Goal: Task Accomplishment & Management: Manage account settings

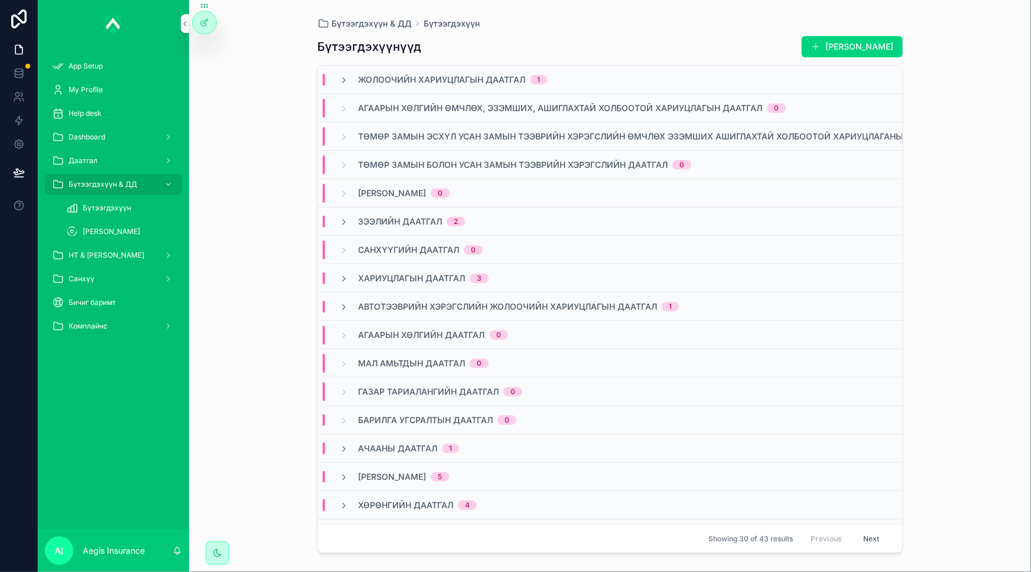
click at [122, 162] on div "Даатгал" at bounding box center [113, 160] width 123 height 19
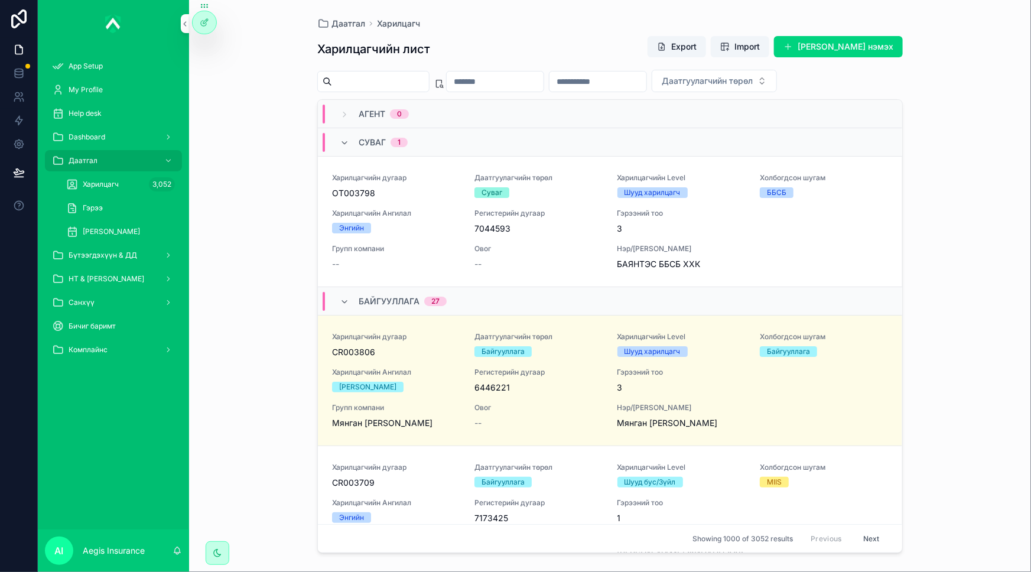
click at [109, 246] on div "Бүтээгдэхүүн & ДД" at bounding box center [113, 255] width 123 height 19
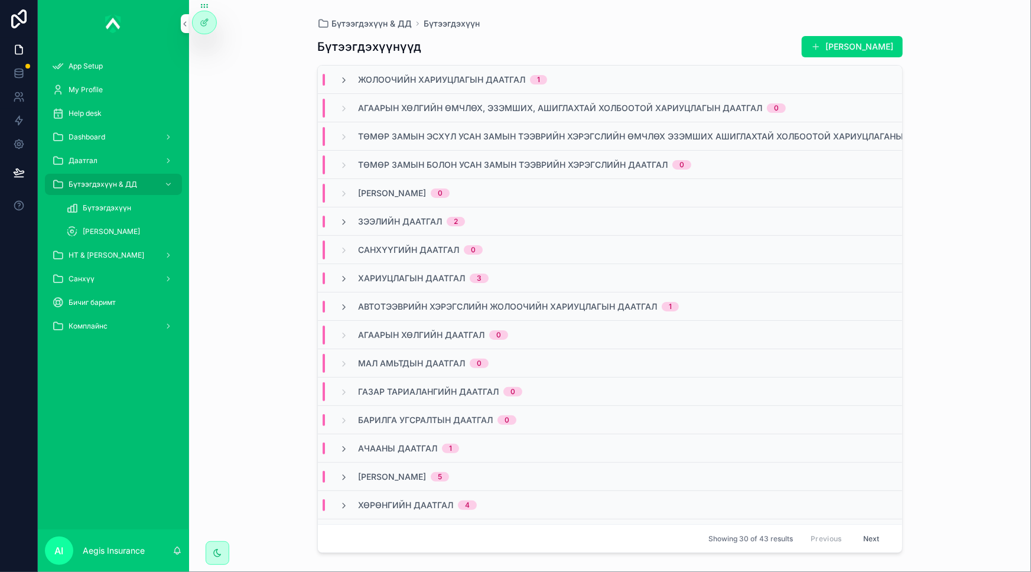
click at [117, 259] on span "НТ & [PERSON_NAME]" at bounding box center [107, 254] width 76 height 9
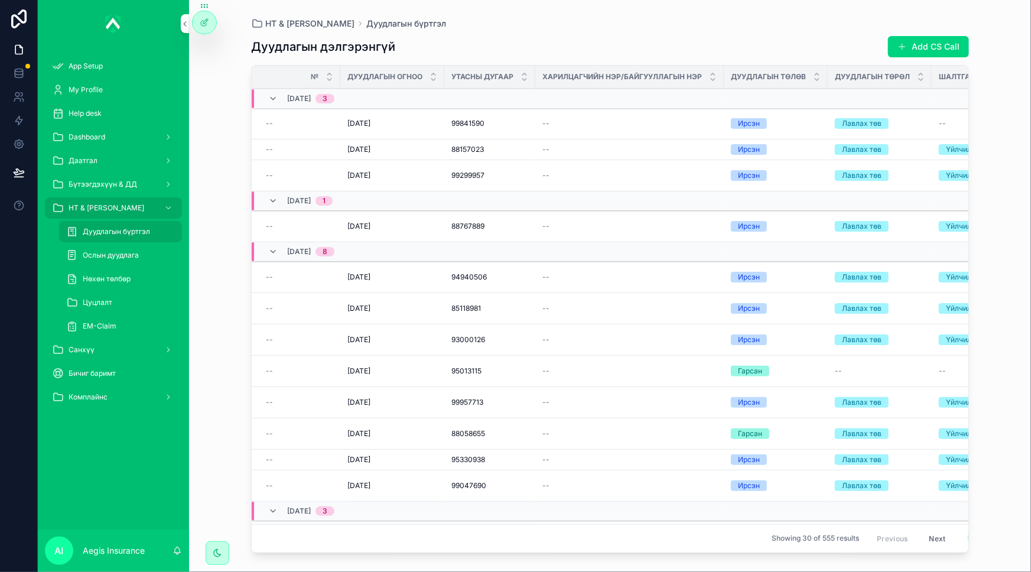
click at [115, 304] on div "Цуцлалт" at bounding box center [120, 302] width 109 height 19
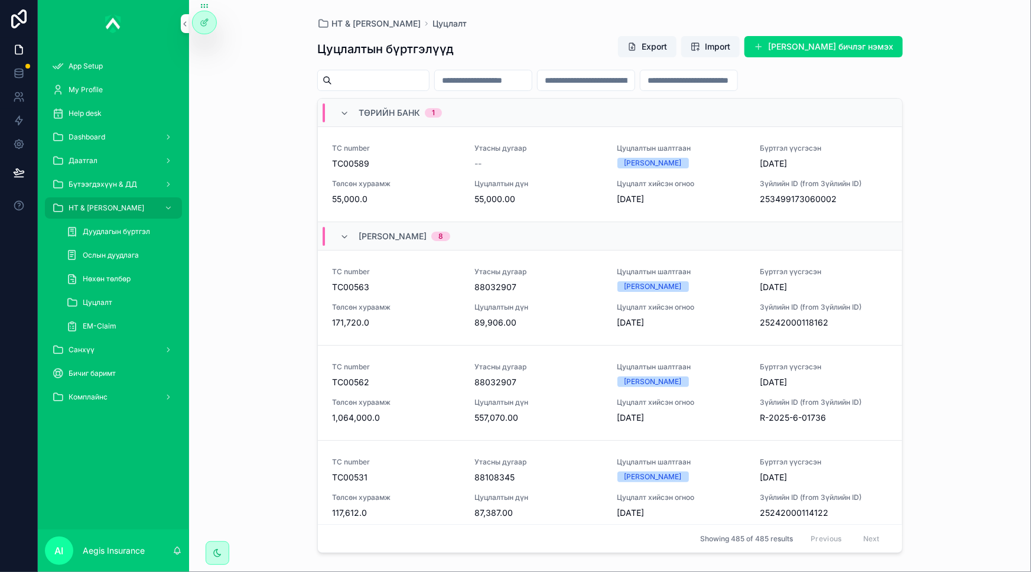
click at [417, 76] on input "scrollable content" at bounding box center [380, 80] width 97 height 17
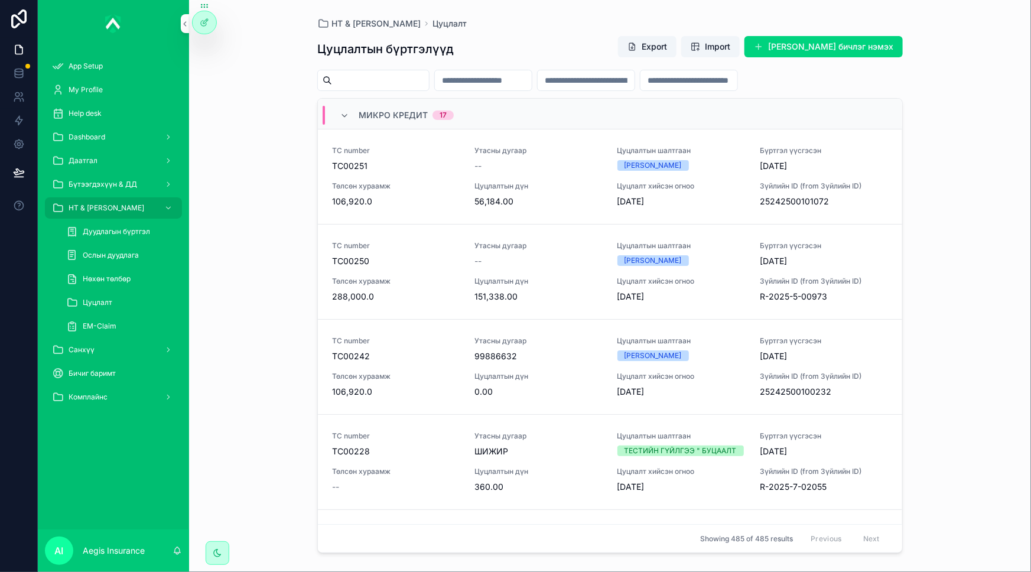
scroll to position [4325, 0]
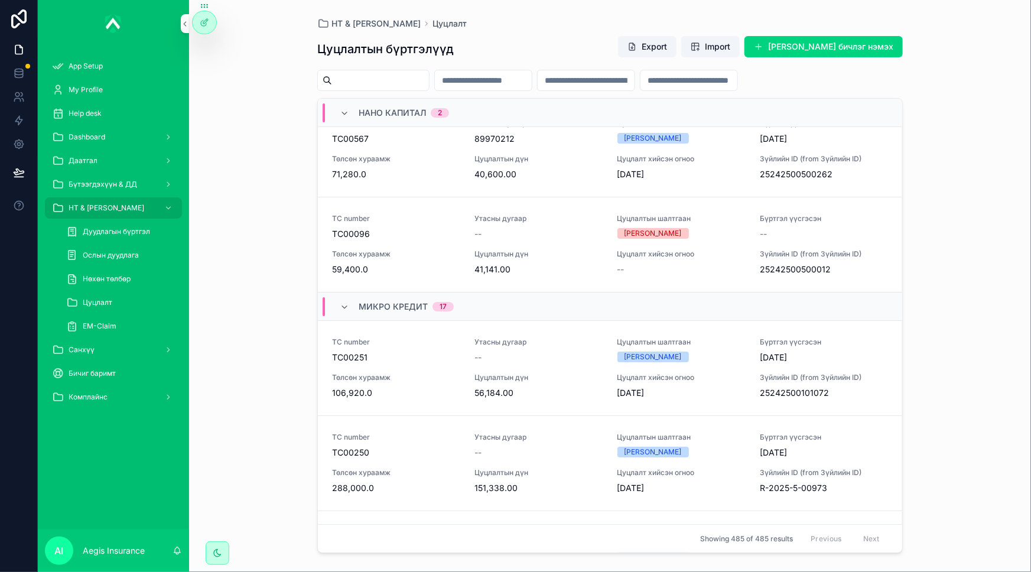
click at [410, 77] on input "scrollable content" at bounding box center [380, 80] width 97 height 17
type input "********"
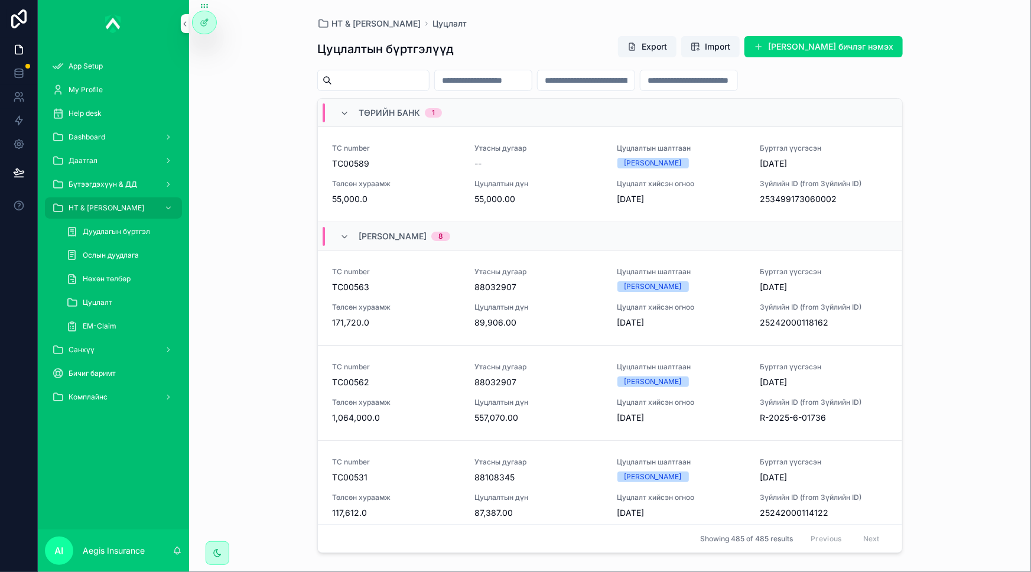
click at [341, 111] on icon "scrollable content" at bounding box center [344, 113] width 9 height 9
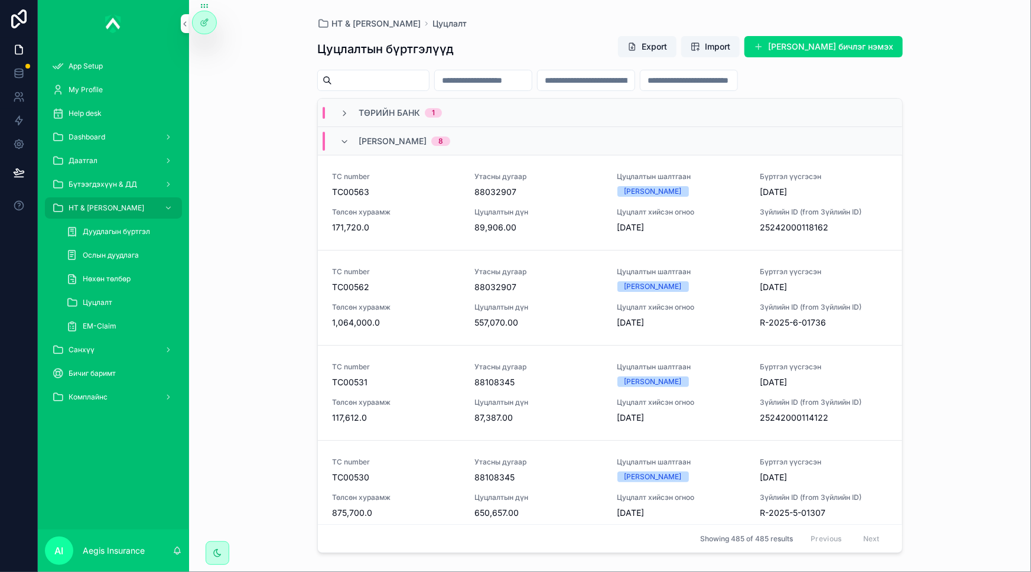
click at [344, 111] on icon "scrollable content" at bounding box center [344, 113] width 9 height 9
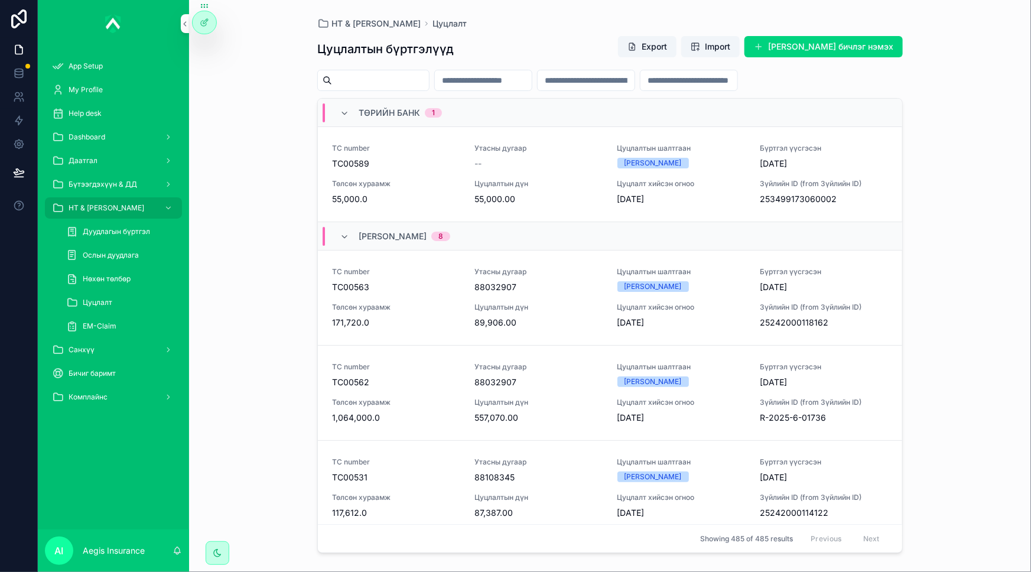
click at [344, 111] on icon "scrollable content" at bounding box center [344, 113] width 9 height 9
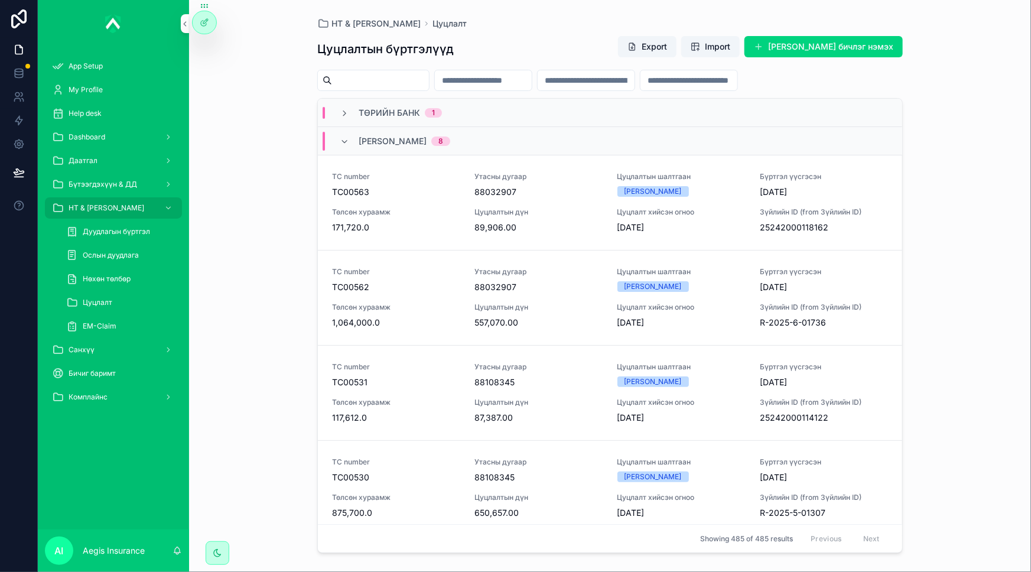
click at [343, 140] on icon "scrollable content" at bounding box center [344, 141] width 9 height 9
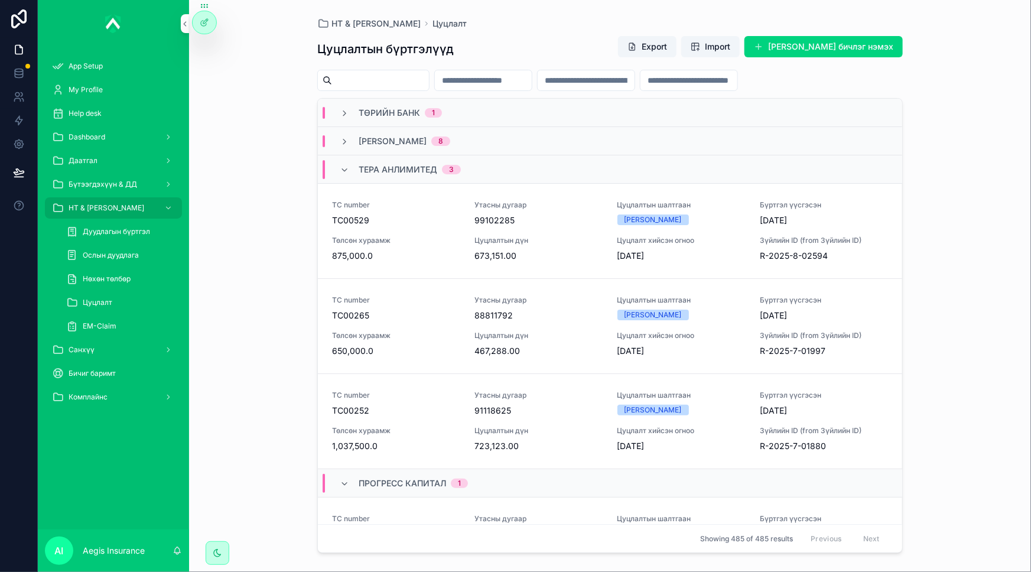
click at [348, 165] on icon "scrollable content" at bounding box center [344, 169] width 9 height 9
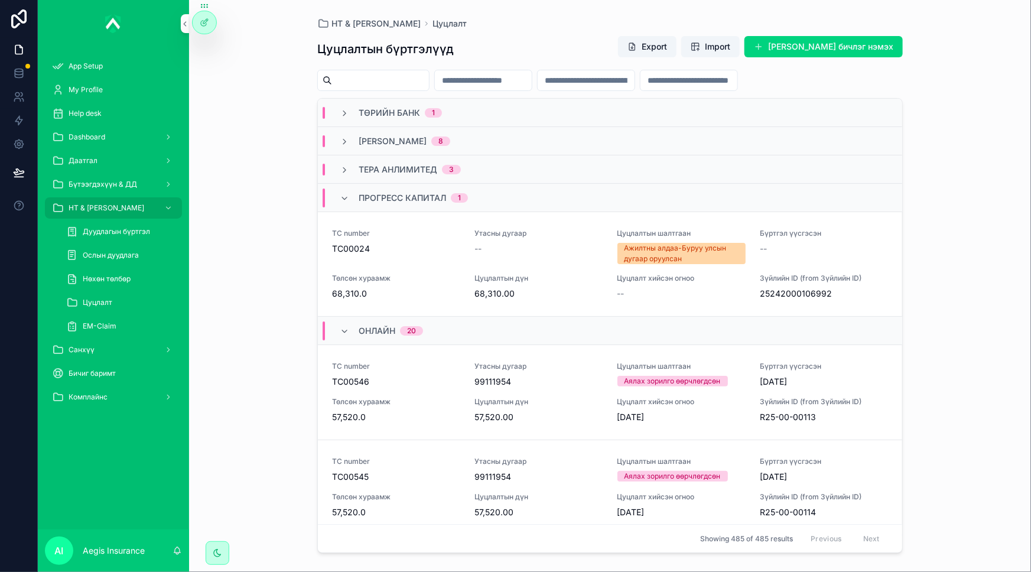
click at [347, 195] on icon "scrollable content" at bounding box center [344, 198] width 9 height 9
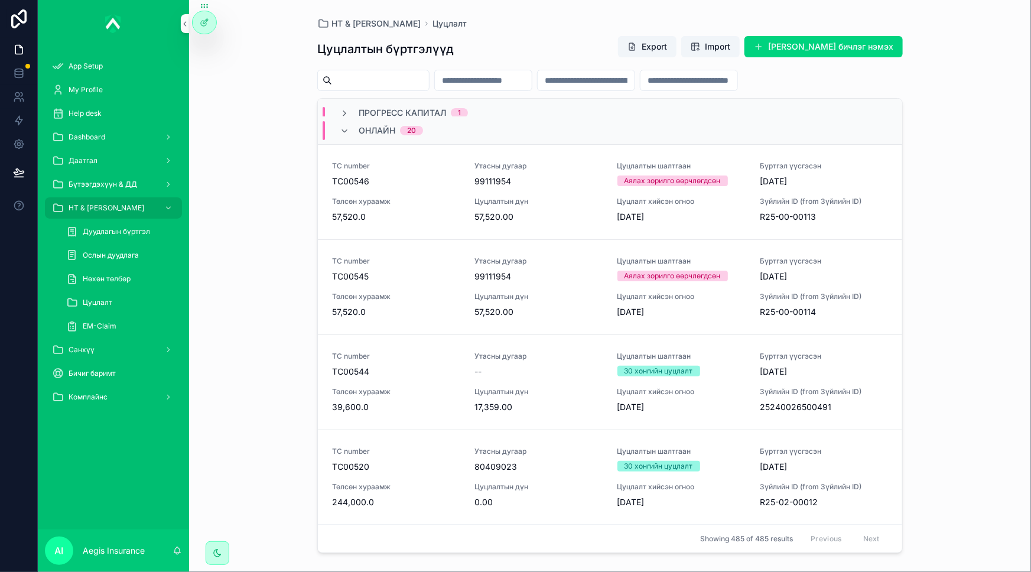
scroll to position [107, 0]
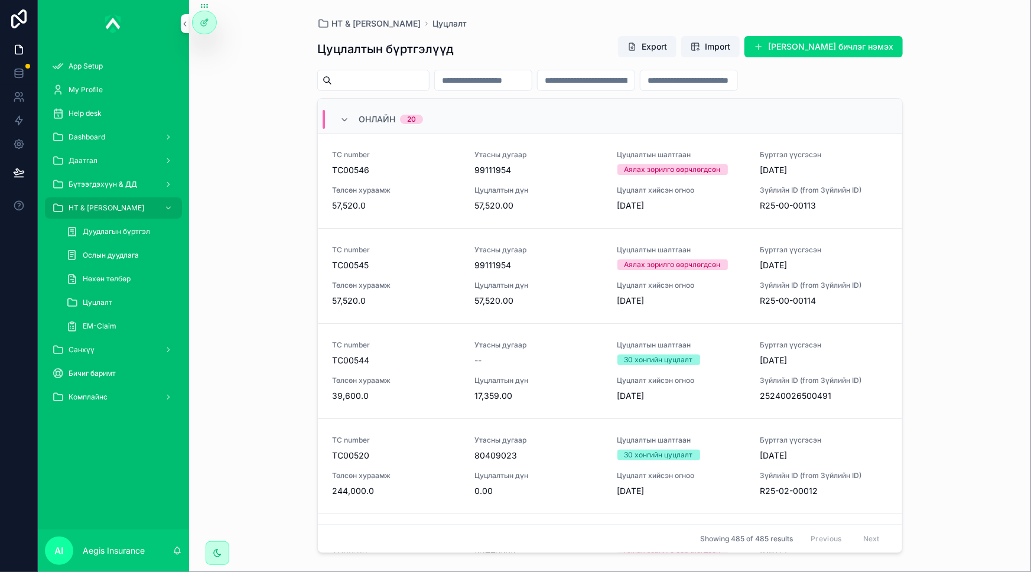
click at [398, 76] on input "scrollable content" at bounding box center [380, 80] width 97 height 17
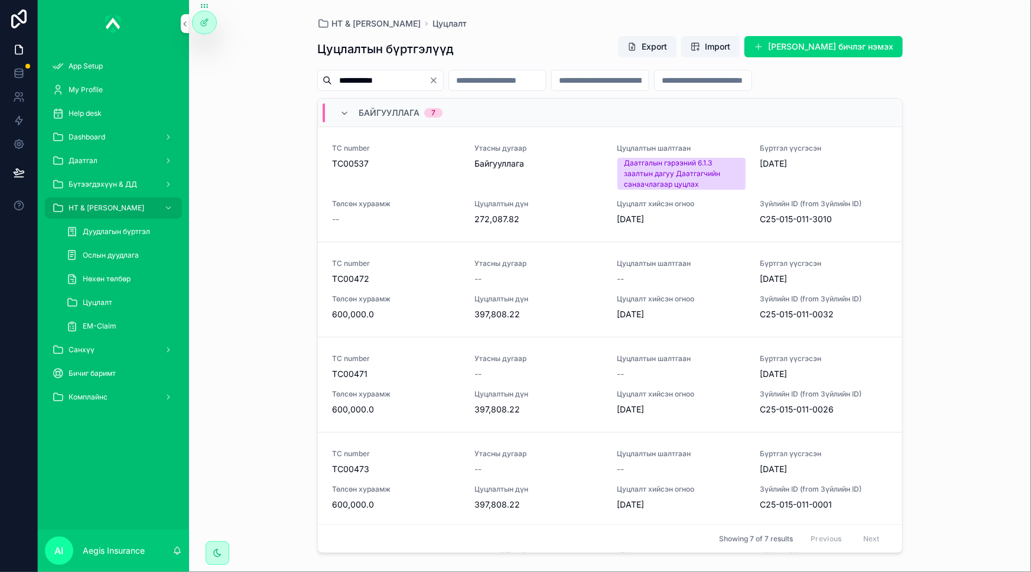
type input "**********"
click at [954, 179] on div "**********" at bounding box center [610, 286] width 842 height 572
click at [786, 178] on div "Бүртгэл үүсгэсэн [DATE]" at bounding box center [824, 167] width 128 height 46
click at [203, 21] on icon at bounding box center [204, 22] width 9 height 9
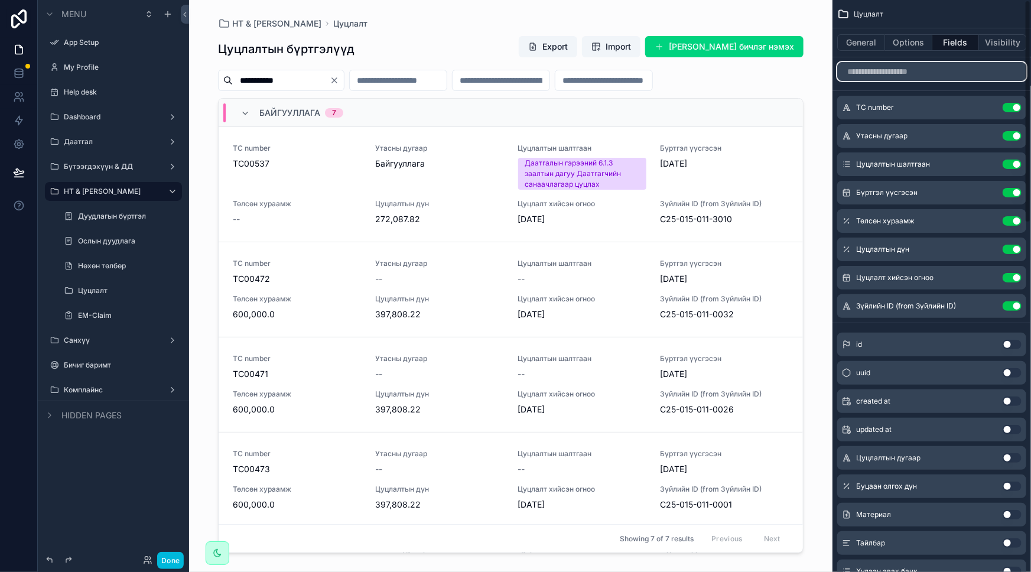
click at [884, 73] on input "scrollable content" at bounding box center [931, 71] width 189 height 19
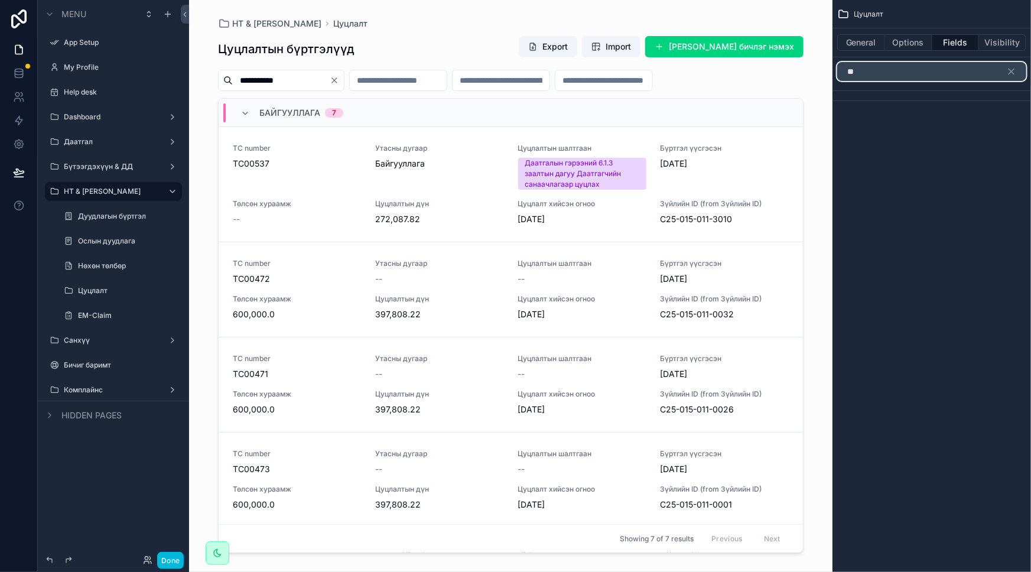
type input "*"
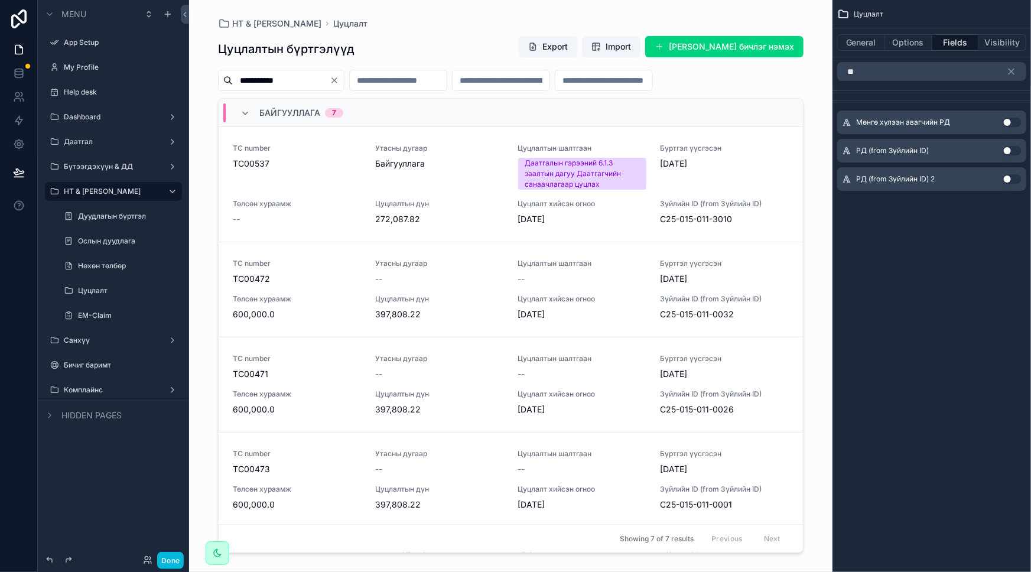
click at [1016, 149] on button "Use setting" at bounding box center [1011, 150] width 19 height 9
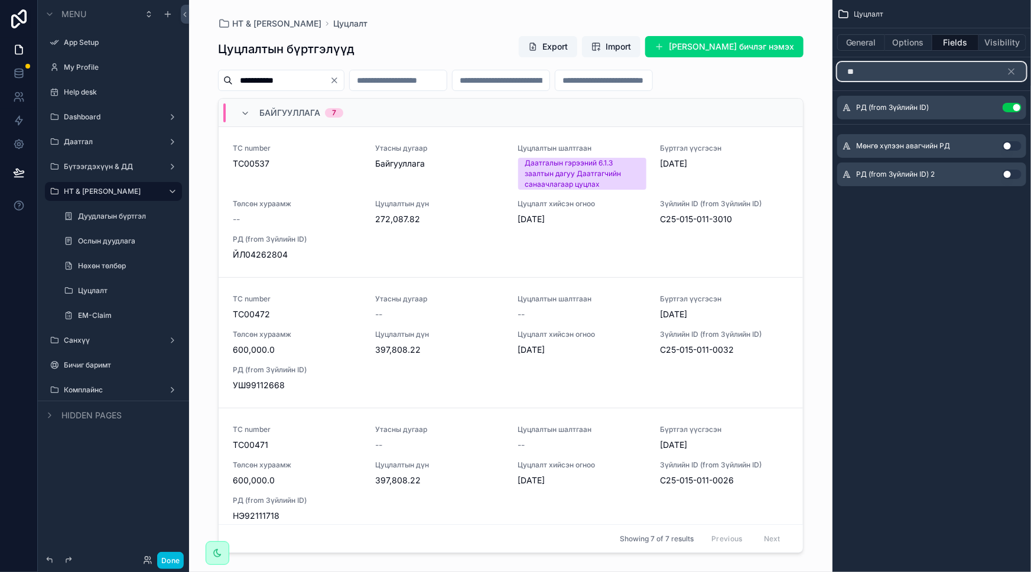
click at [902, 64] on input "**" at bounding box center [931, 71] width 189 height 19
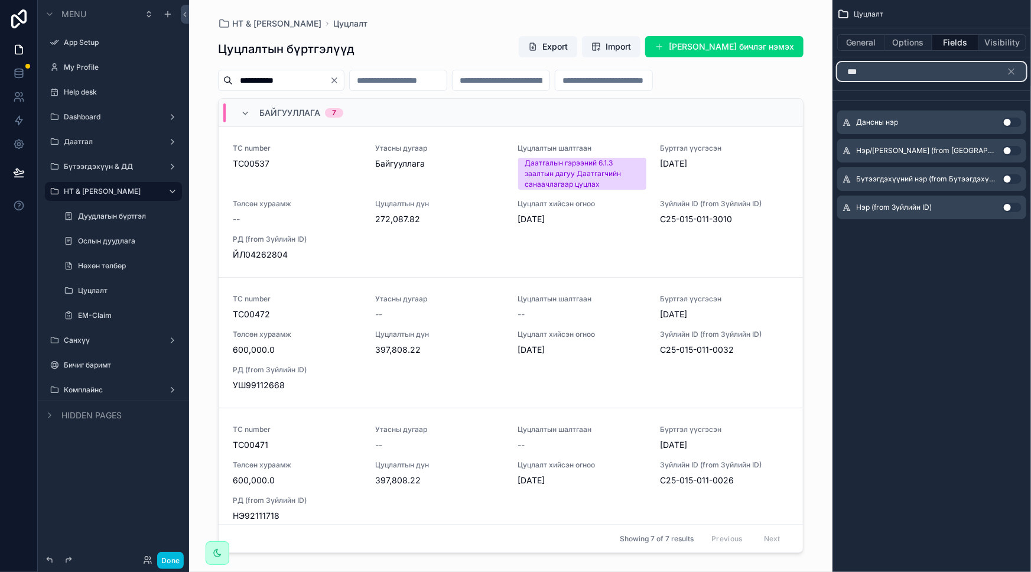
type input "***"
click at [1007, 209] on button "Use setting" at bounding box center [1011, 207] width 19 height 9
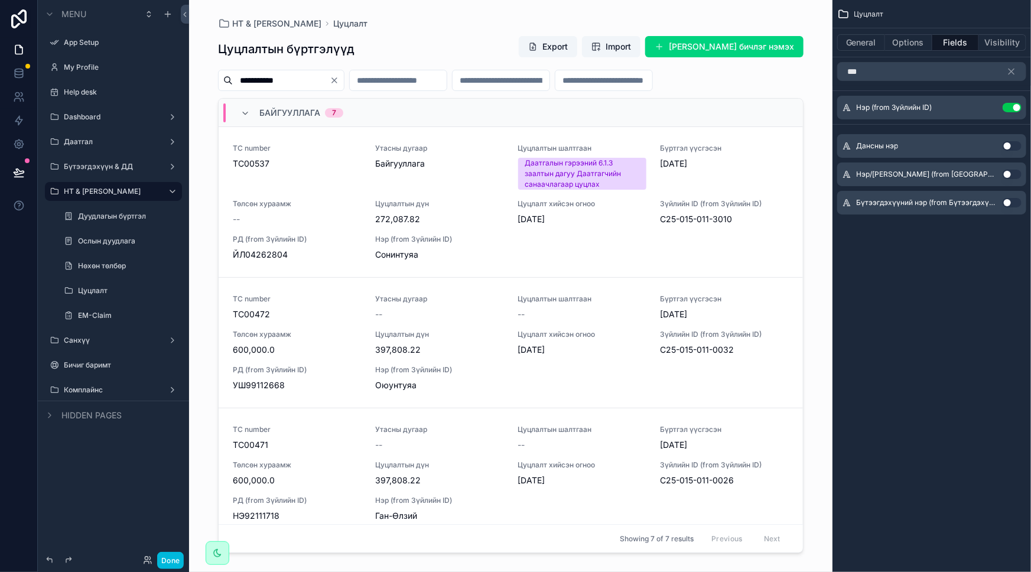
click at [940, 322] on div "Цуцлалт General Options Fields Visibility *** Нэр (from Зүйлийн ID) Use setting…" at bounding box center [931, 286] width 198 height 572
click at [1014, 66] on icon "scrollable content" at bounding box center [1011, 71] width 11 height 11
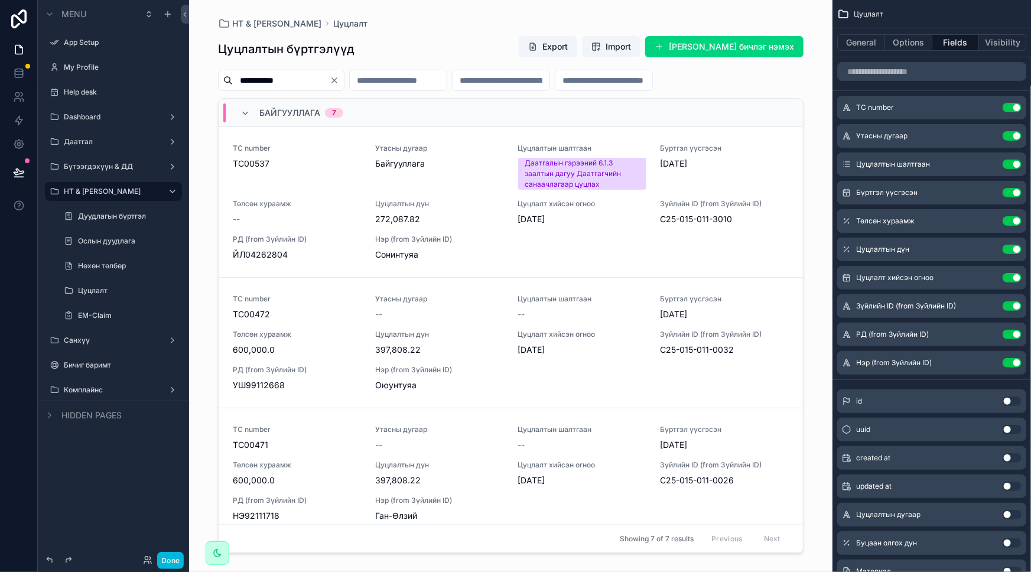
click at [812, 204] on div "scrollable content" at bounding box center [511, 279] width 604 height 558
click at [514, 243] on div "TC number TC00537 Утасны дугаар Байгууллага Цуцлалтын шалтгаан Даатгалын гэрээн…" at bounding box center [511, 202] width 556 height 117
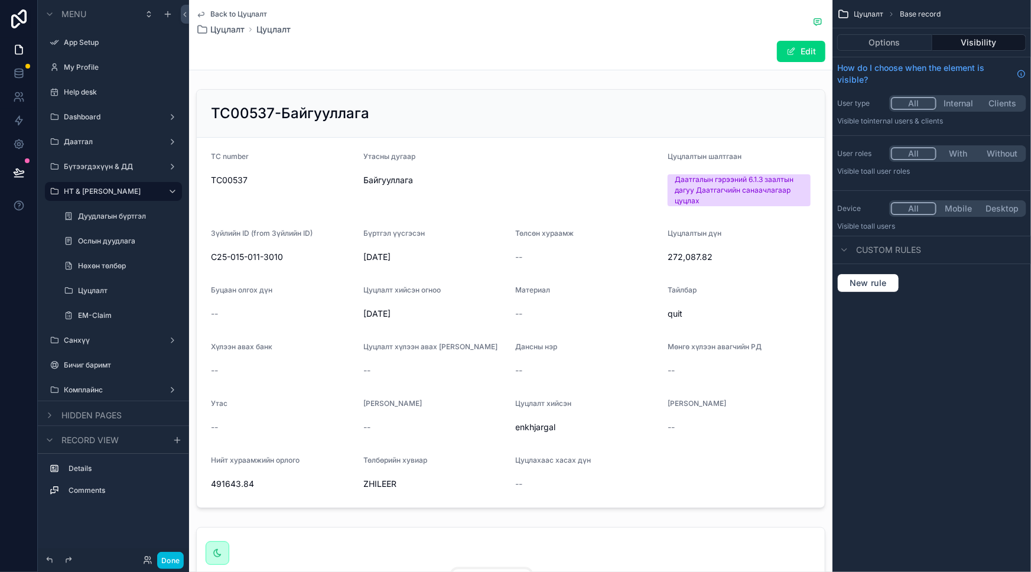
click at [201, 14] on icon "scrollable content" at bounding box center [200, 13] width 9 height 9
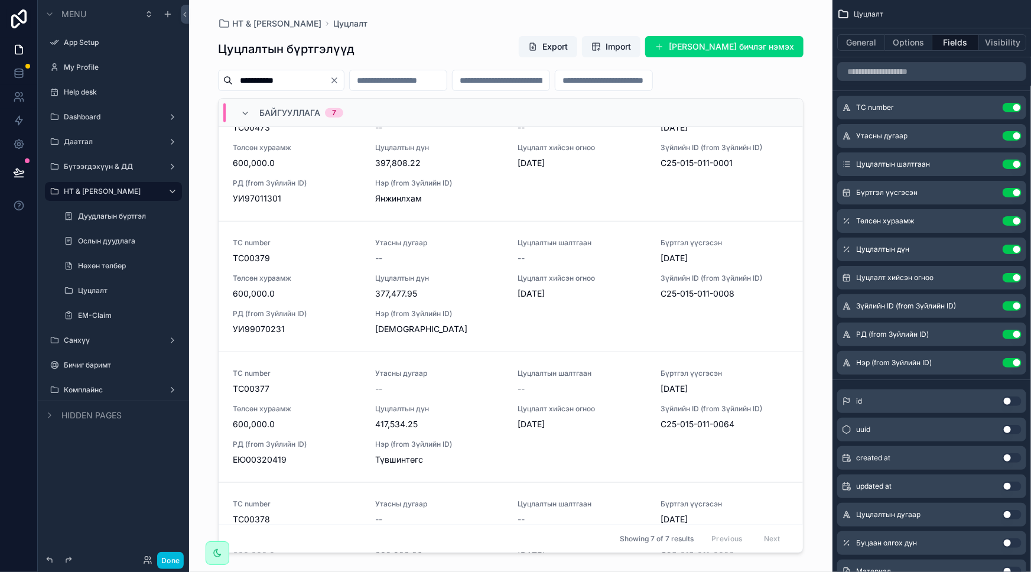
scroll to position [483, 0]
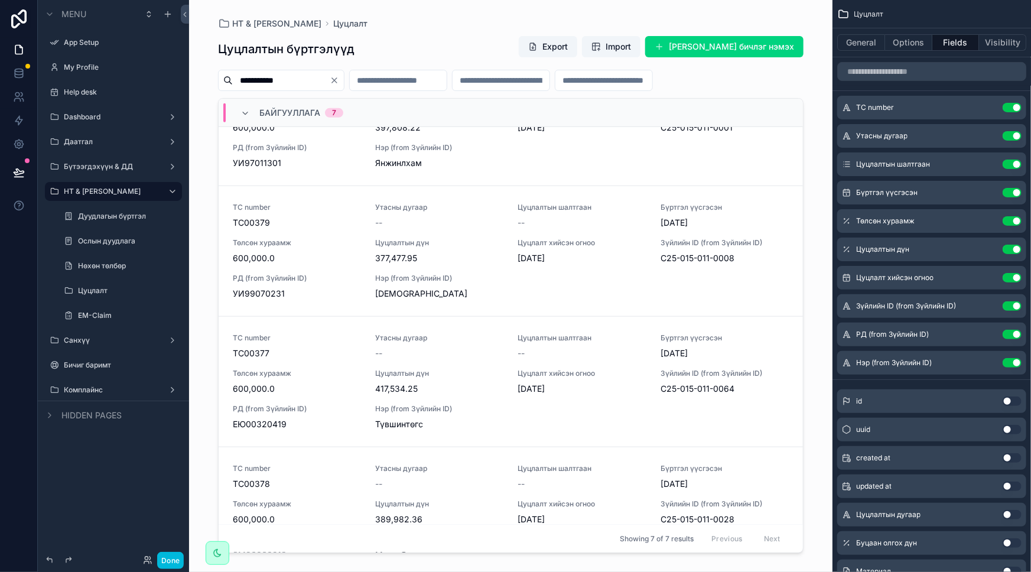
click at [458, 276] on span "Нэр (from Зүйлийн ID)" at bounding box center [439, 277] width 128 height 9
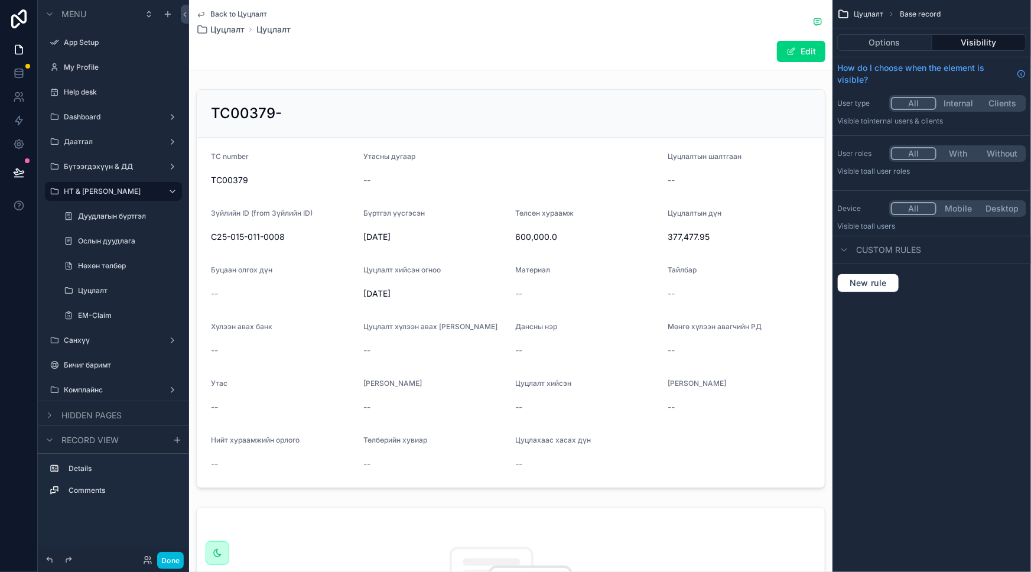
click at [809, 41] on button "Edit" at bounding box center [801, 51] width 48 height 21
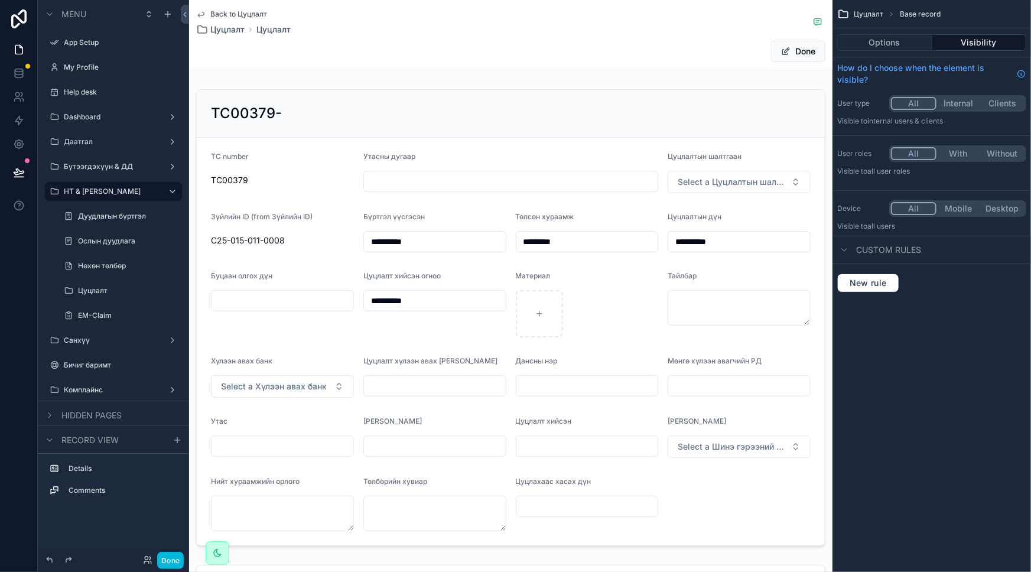
click at [744, 243] on div "scrollable content" at bounding box center [510, 317] width 643 height 466
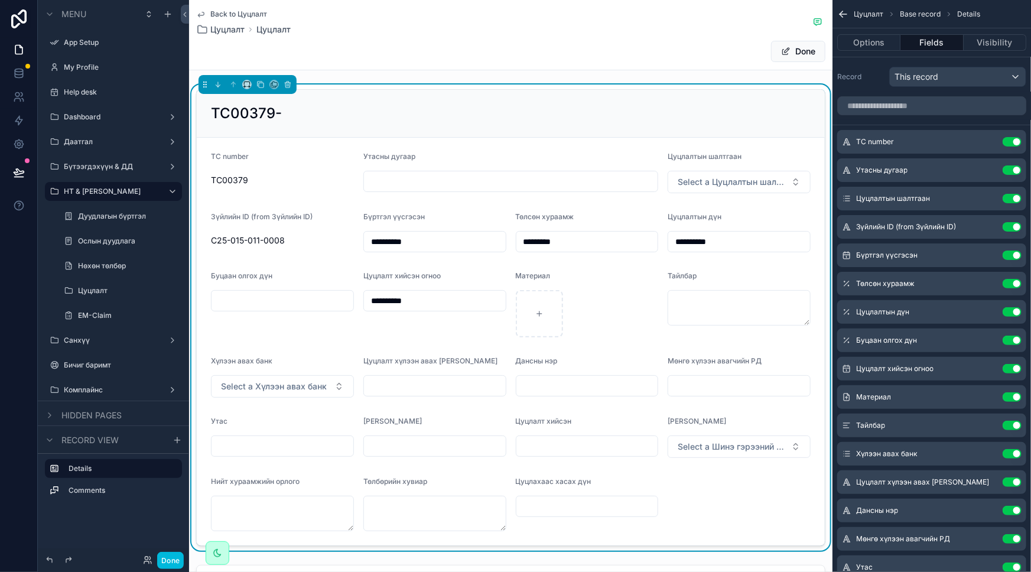
click at [722, 240] on input "**********" at bounding box center [739, 241] width 142 height 17
click at [682, 39] on div "Back to Цуцлалт Цуцлалт Цуцлалт Done" at bounding box center [510, 35] width 629 height 70
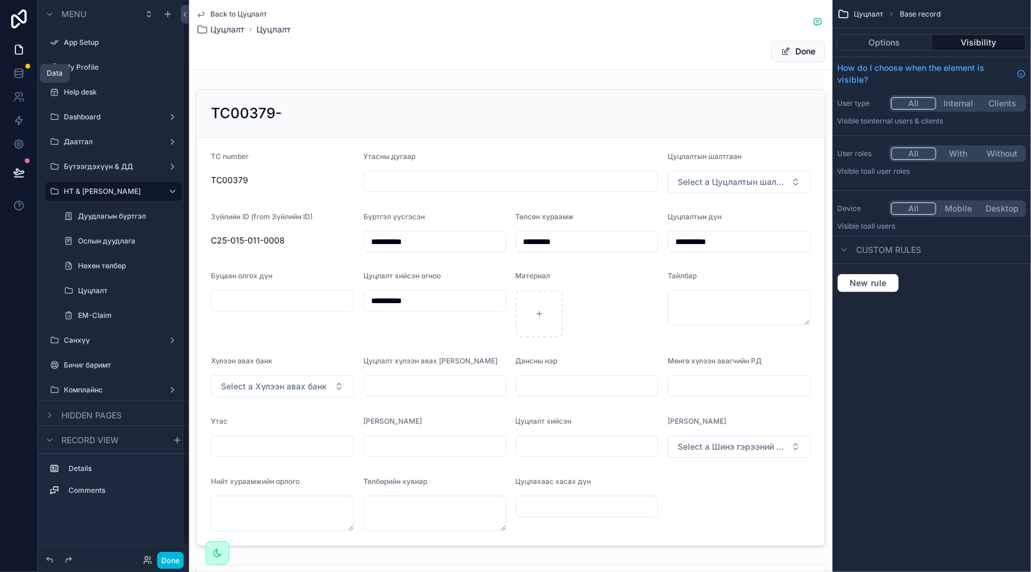
click at [15, 77] on icon at bounding box center [19, 75] width 8 height 5
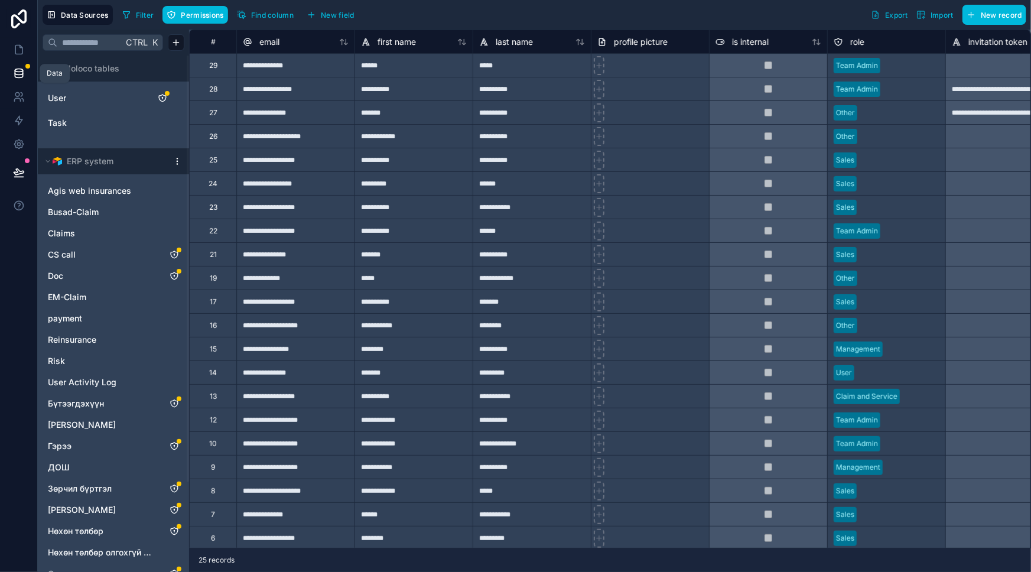
click at [19, 68] on icon at bounding box center [19, 73] width 12 height 12
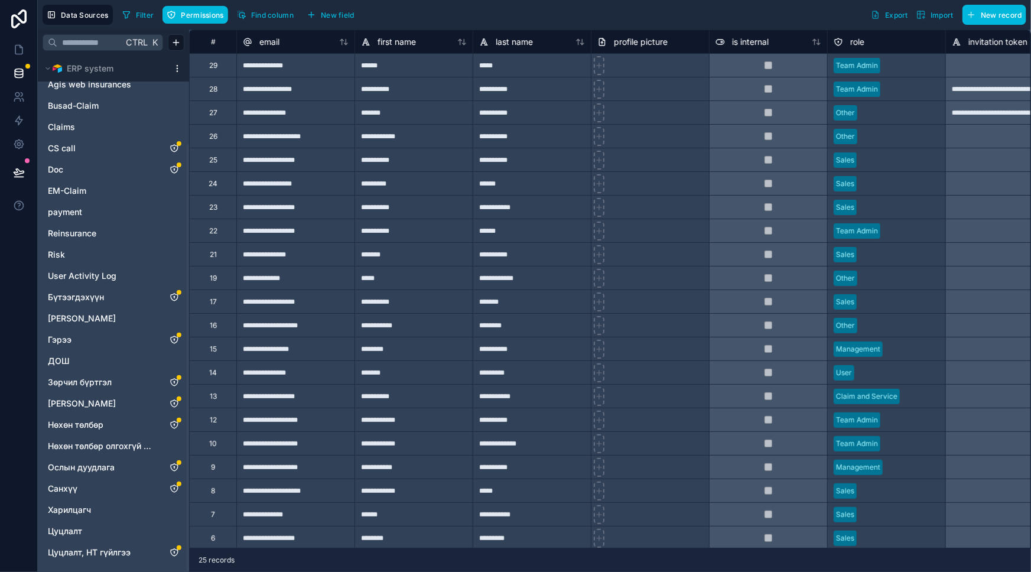
scroll to position [108, 0]
click at [173, 529] on icon "Цуцлалт" at bounding box center [174, 529] width 9 height 9
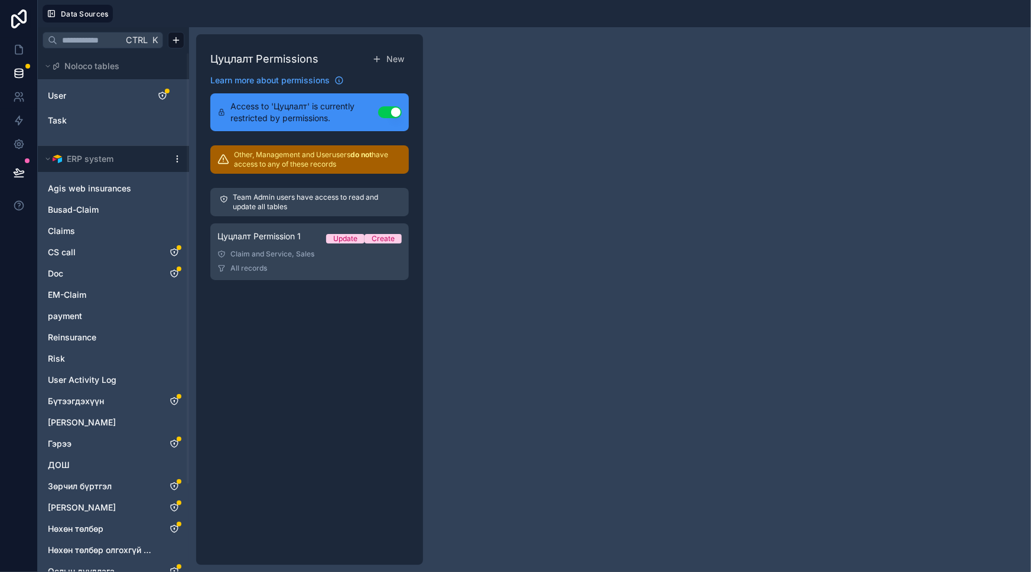
click at [340, 264] on div "All records" at bounding box center [309, 267] width 184 height 9
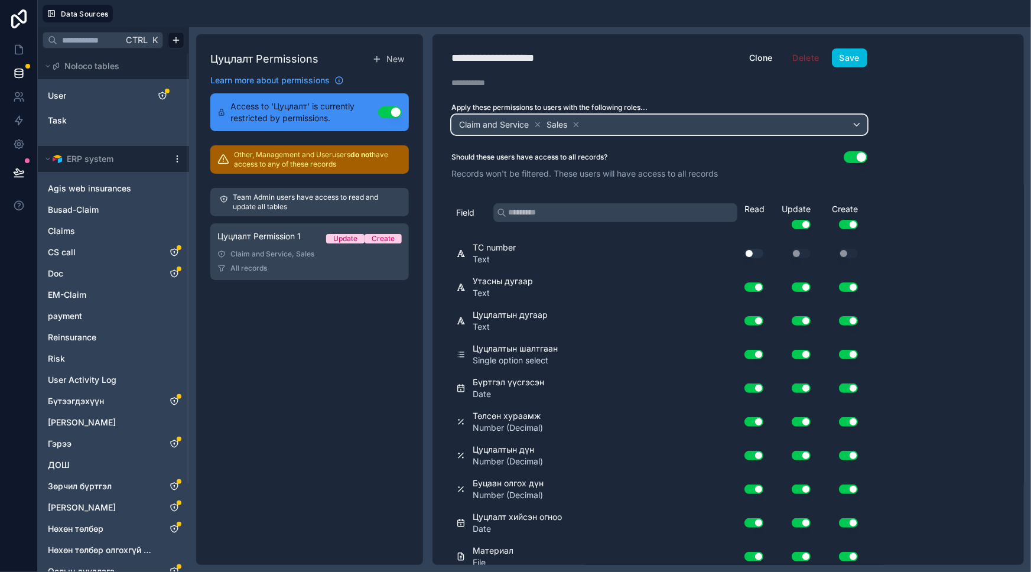
click at [623, 120] on div "Claim and Service Sales" at bounding box center [659, 124] width 415 height 19
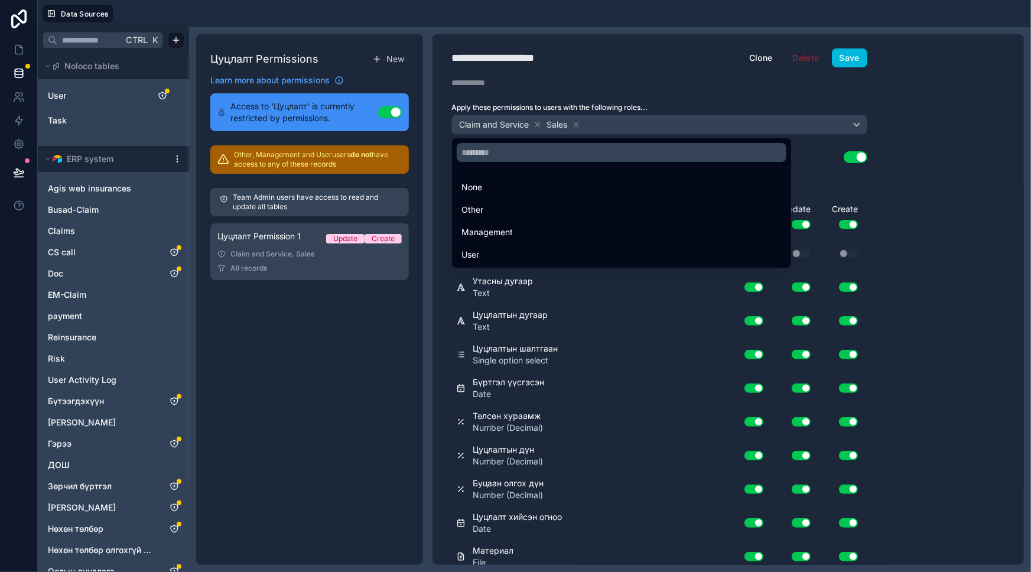
click at [937, 268] on div at bounding box center [515, 286] width 1031 height 572
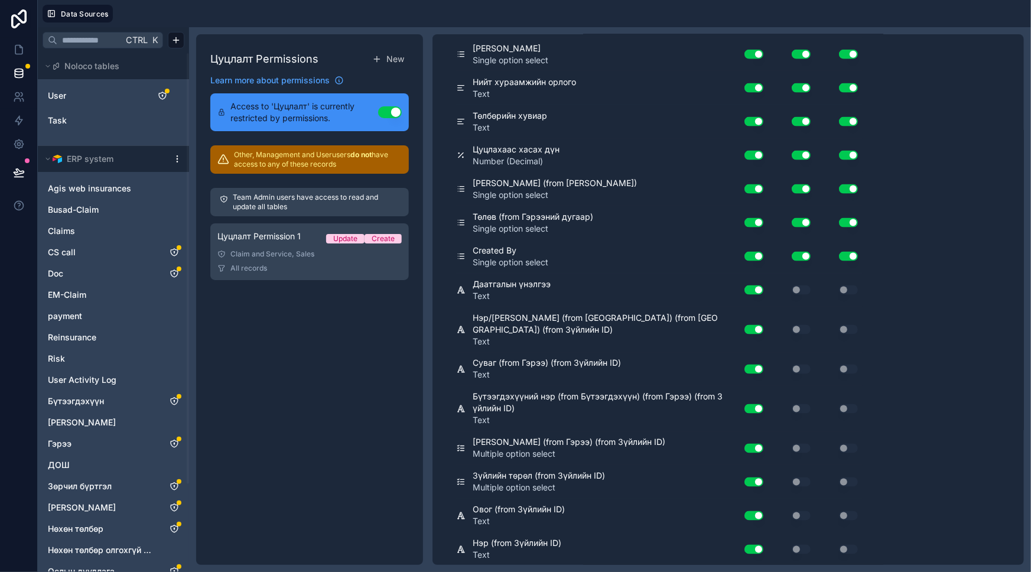
scroll to position [1139, 0]
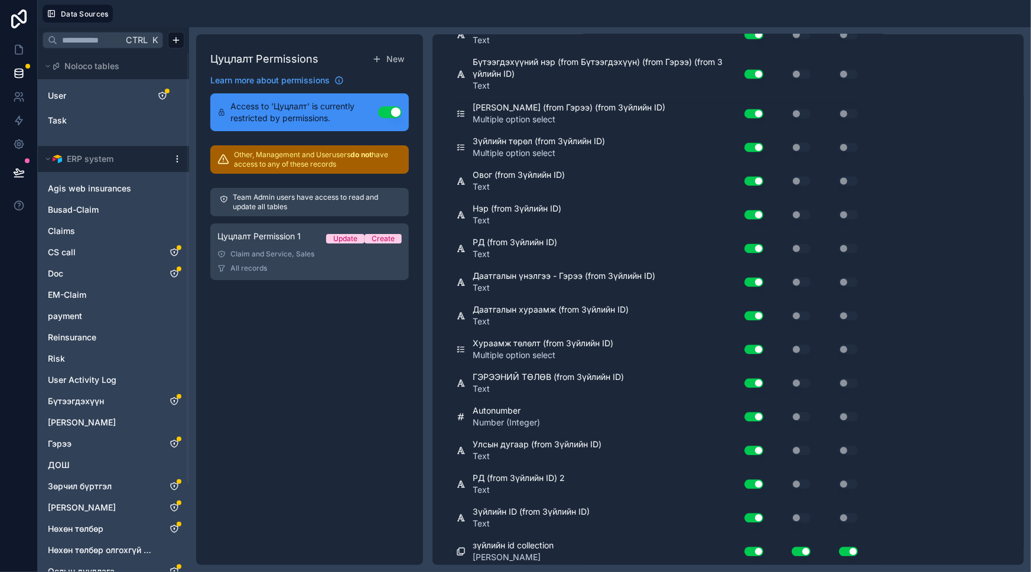
click at [54, 93] on span "User" at bounding box center [57, 96] width 18 height 12
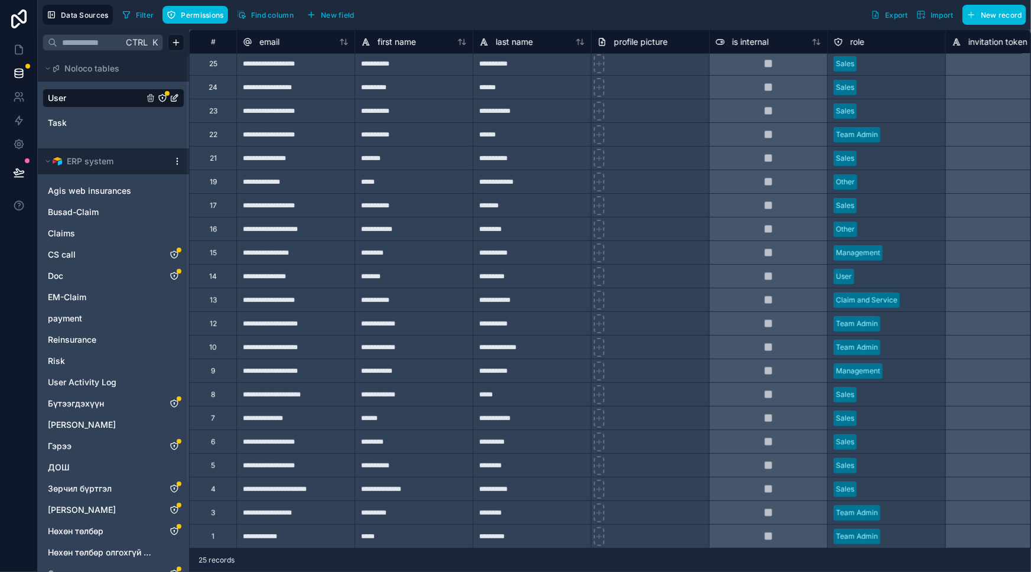
scroll to position [104, 0]
click at [22, 174] on icon at bounding box center [19, 173] width 12 height 12
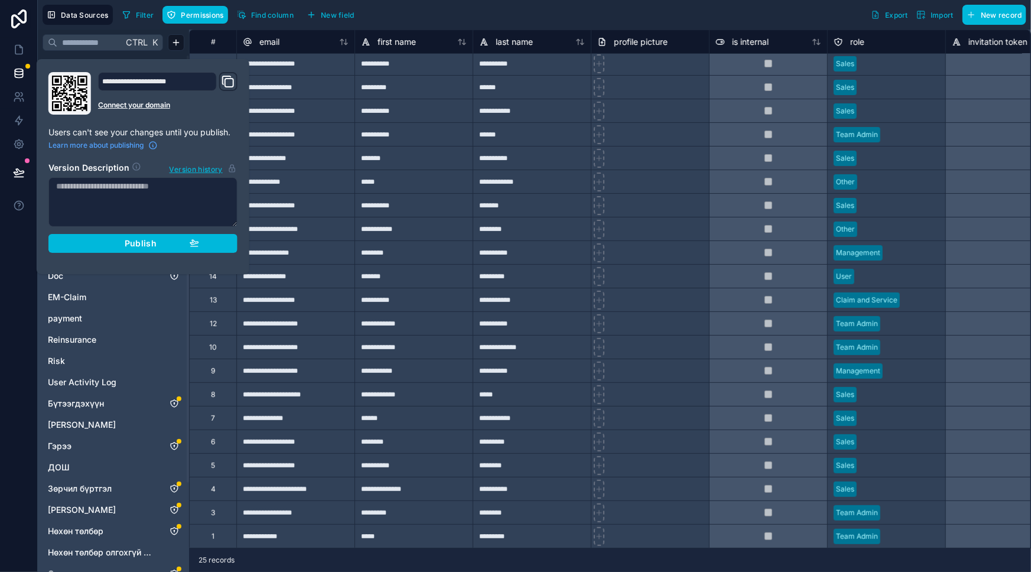
click at [109, 242] on div "Publish" at bounding box center [143, 243] width 112 height 11
